Goal: Task Accomplishment & Management: Use online tool/utility

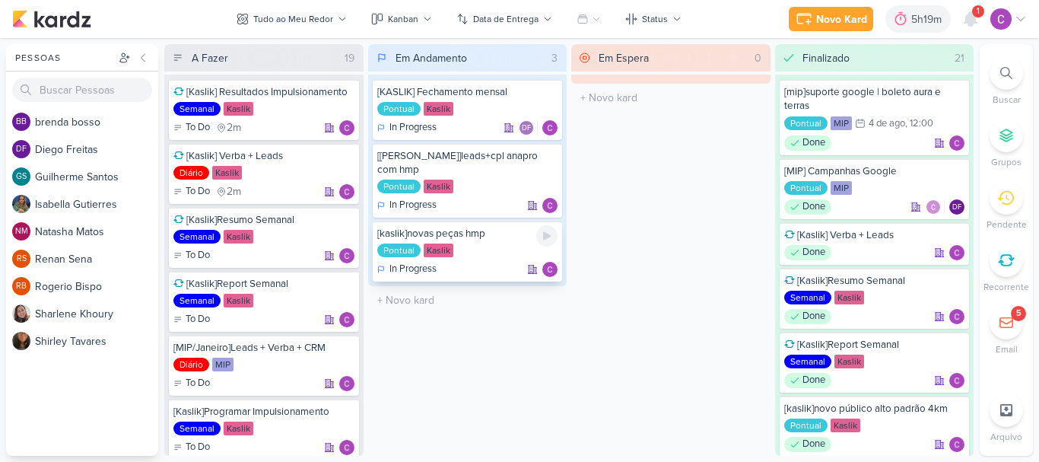
scroll to position [304, 0]
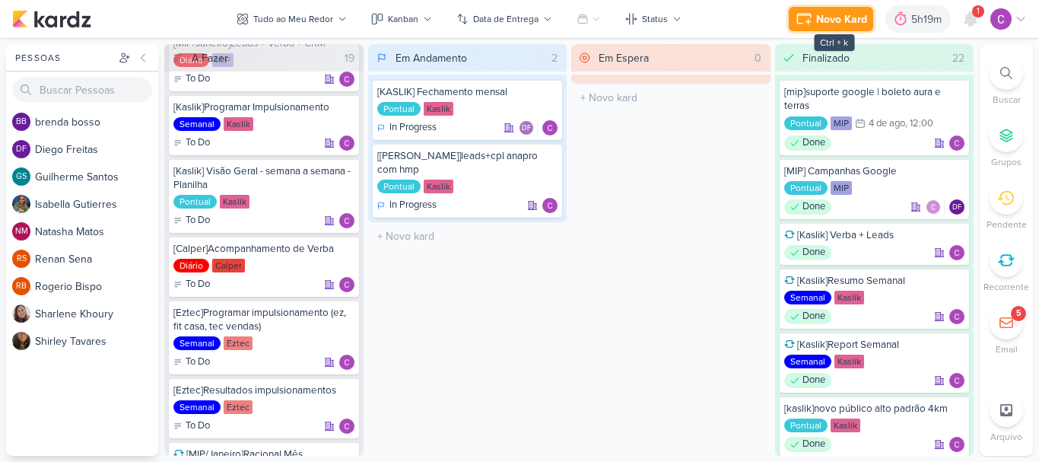
drag, startPoint x: 845, startPoint y: 16, endPoint x: 844, endPoint y: 24, distance: 8.4
click at [844, 24] on div "Novo Kard" at bounding box center [841, 19] width 51 height 16
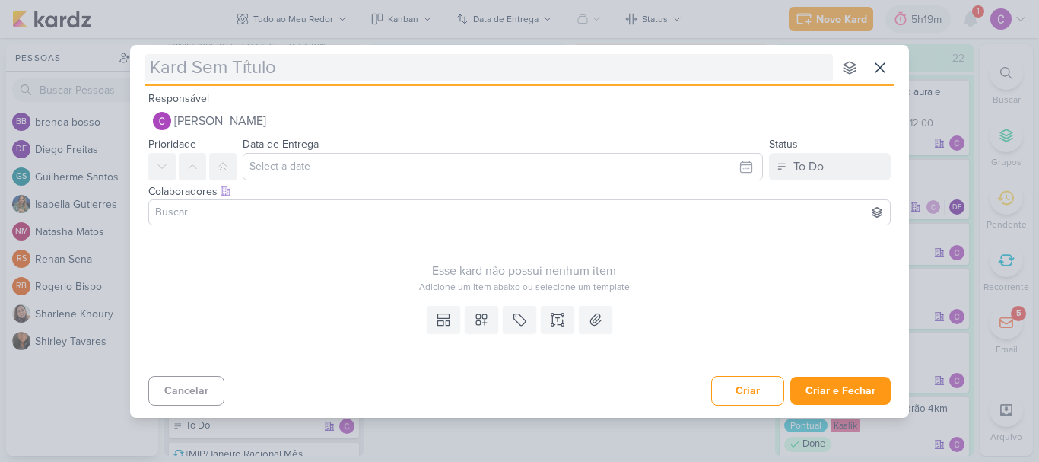
click at [473, 73] on input "text" at bounding box center [489, 67] width 688 height 27
type input "[ez"
type input "[eztec"
type input "[eztec]"
type input "[eztec]linkta"
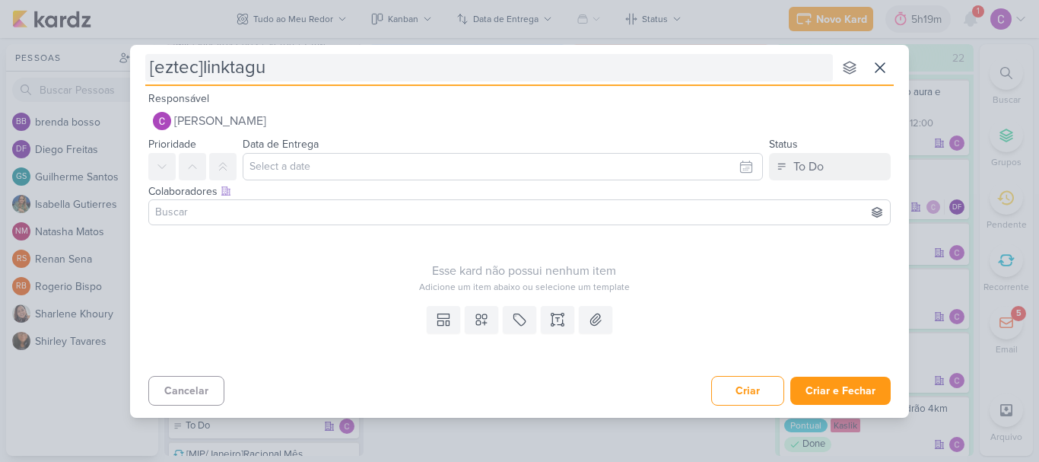
type input "[eztec]linktague"
type input "[eztec]linktagueado"
click at [231, 66] on input "[eztec]linktagueado" at bounding box center [489, 67] width 688 height 27
type input "[eztec]link tagueado"
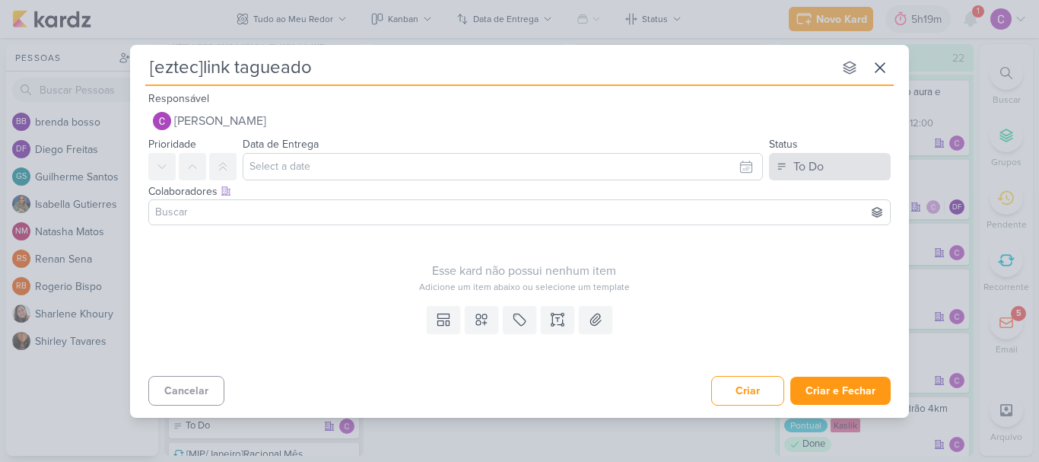
type input "[eztec]link tagueado"
click at [832, 158] on button "To Do" at bounding box center [830, 166] width 122 height 27
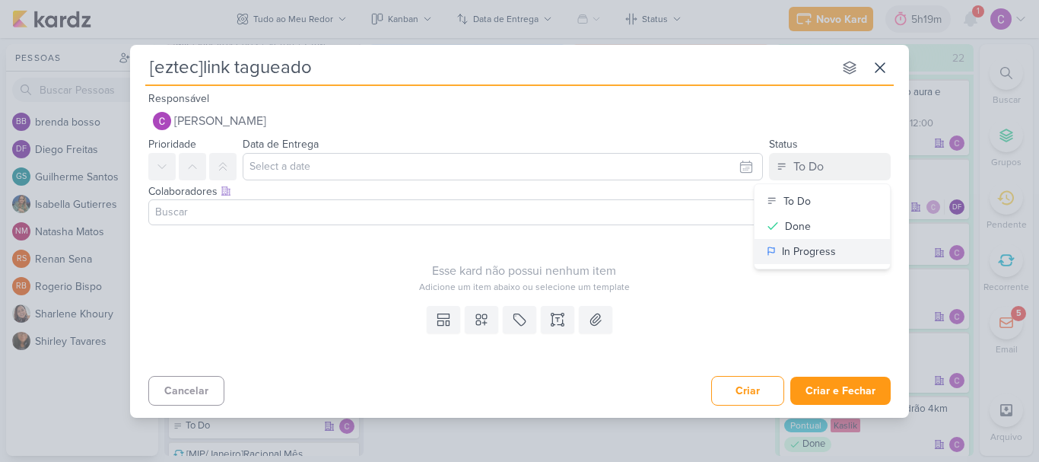
click at [813, 254] on div "In Progress" at bounding box center [809, 252] width 54 height 16
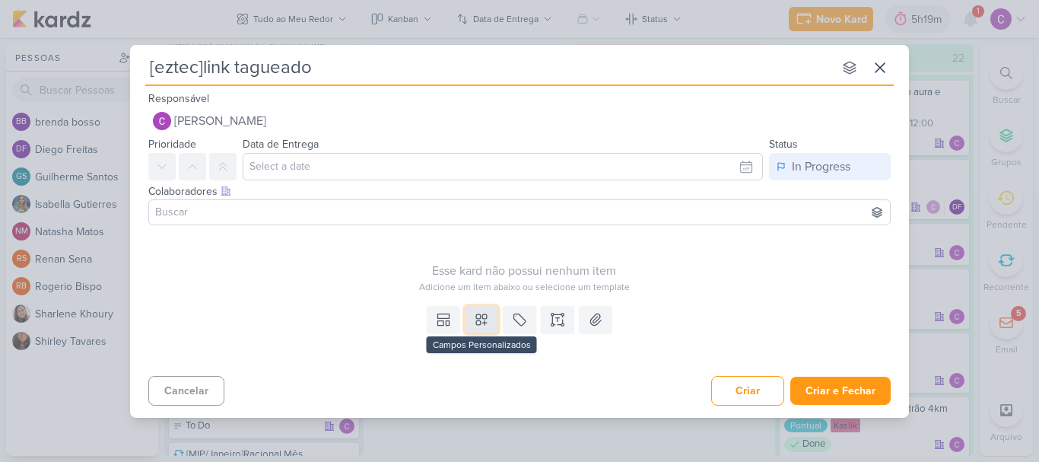
click at [477, 315] on icon at bounding box center [481, 319] width 15 height 15
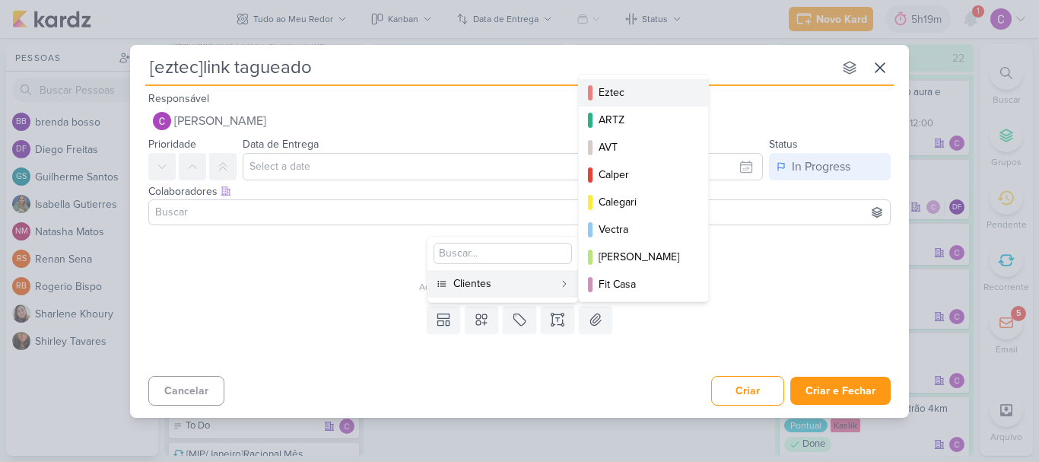
drag, startPoint x: 614, startPoint y: 90, endPoint x: 607, endPoint y: 103, distance: 15.3
click at [612, 94] on div "Eztec" at bounding box center [644, 92] width 91 height 16
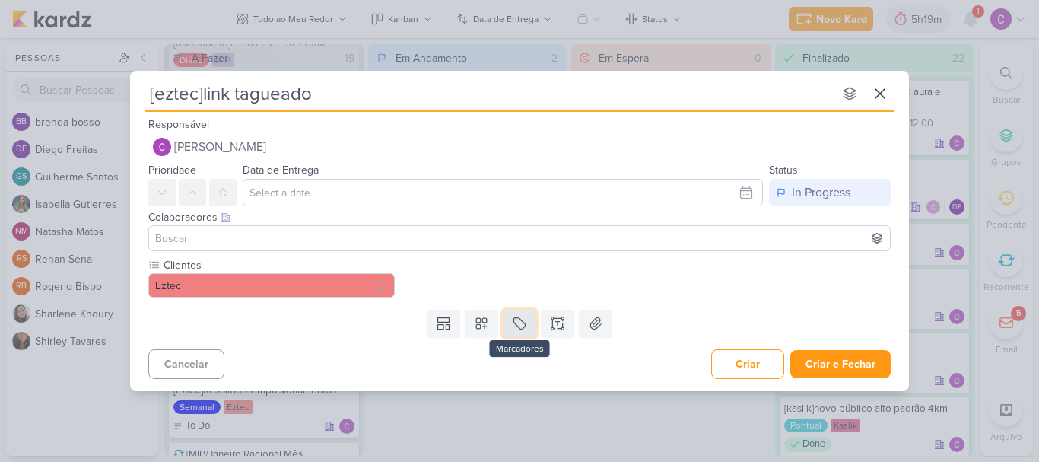
click at [524, 323] on icon at bounding box center [519, 323] width 11 height 11
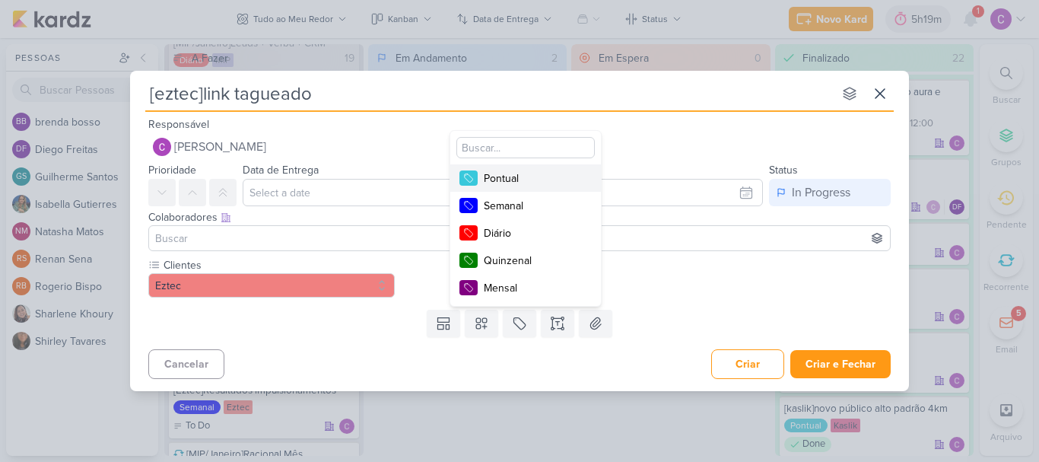
click at [525, 179] on div "Pontual" at bounding box center [533, 178] width 99 height 16
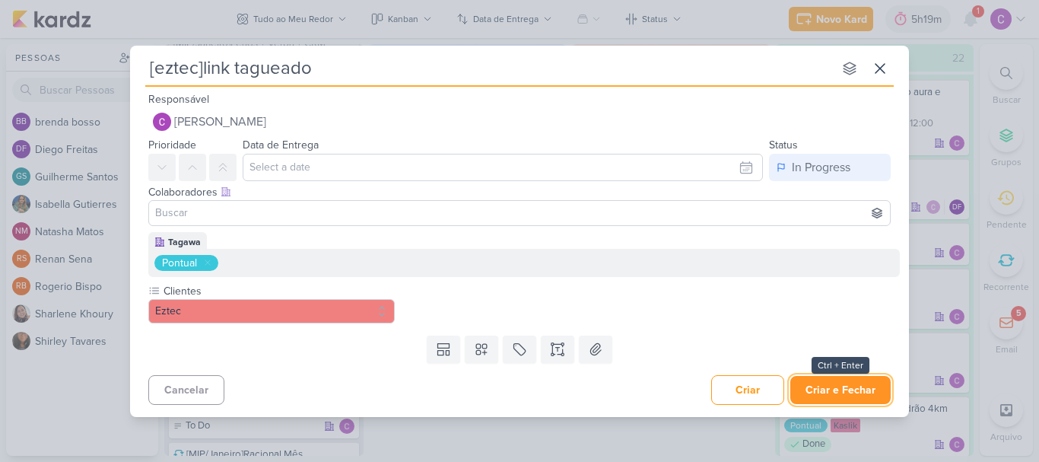
click at [839, 385] on button "Criar e Fechar" at bounding box center [841, 390] width 100 height 28
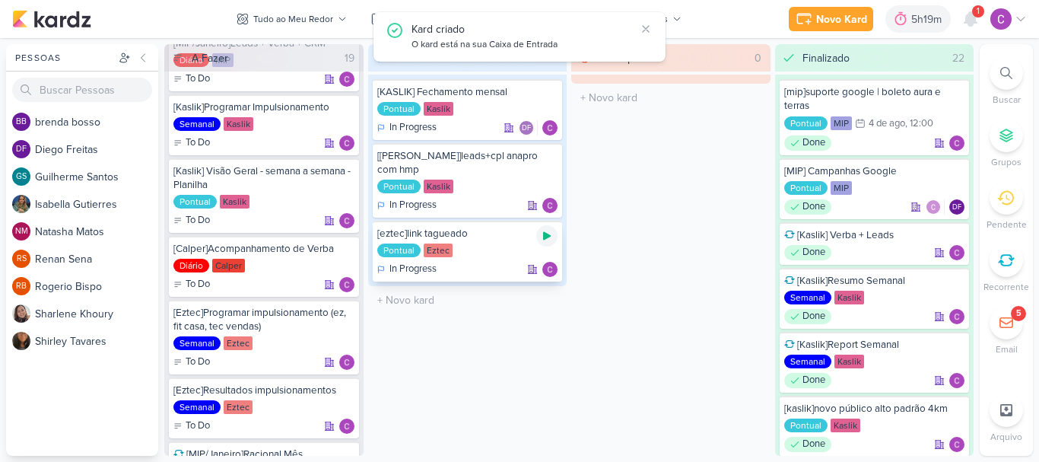
click at [549, 232] on icon at bounding box center [547, 236] width 8 height 8
